Goal: Task Accomplishment & Management: Manage account settings

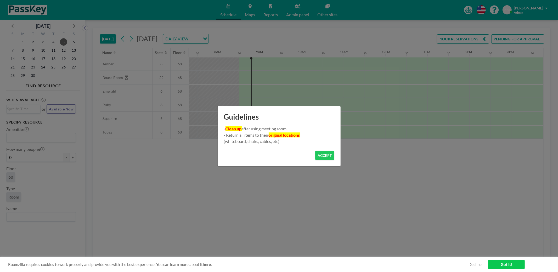
scroll to position [0, 335]
click at [331, 157] on button "ACCEPT" at bounding box center [324, 155] width 19 height 9
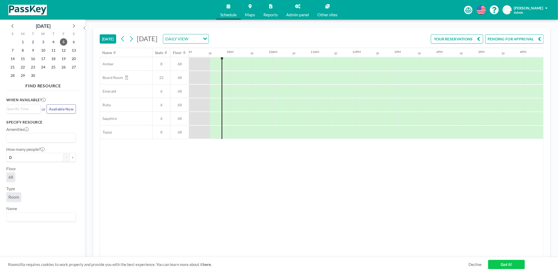
click at [543, 7] on span "[PERSON_NAME]" at bounding box center [528, 8] width 29 height 4
click at [538, 36] on span "Log out" at bounding box center [532, 35] width 12 height 5
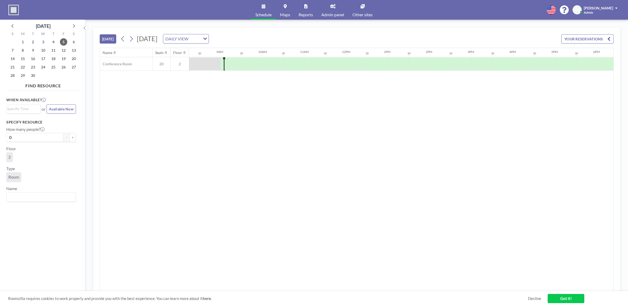
scroll to position [0, 356]
click at [328, 8] on link "Admin panel" at bounding box center [332, 10] width 31 height 20
